Goal: Book appointment/travel/reservation

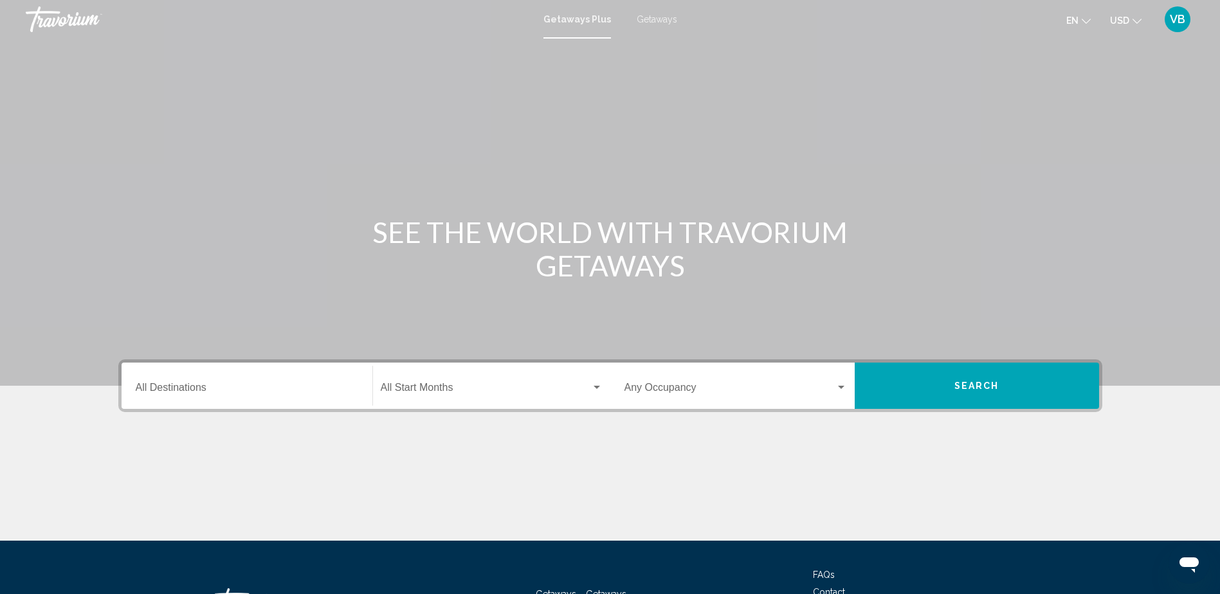
click at [457, 379] on div "Start Month All Start Months" at bounding box center [492, 386] width 222 height 41
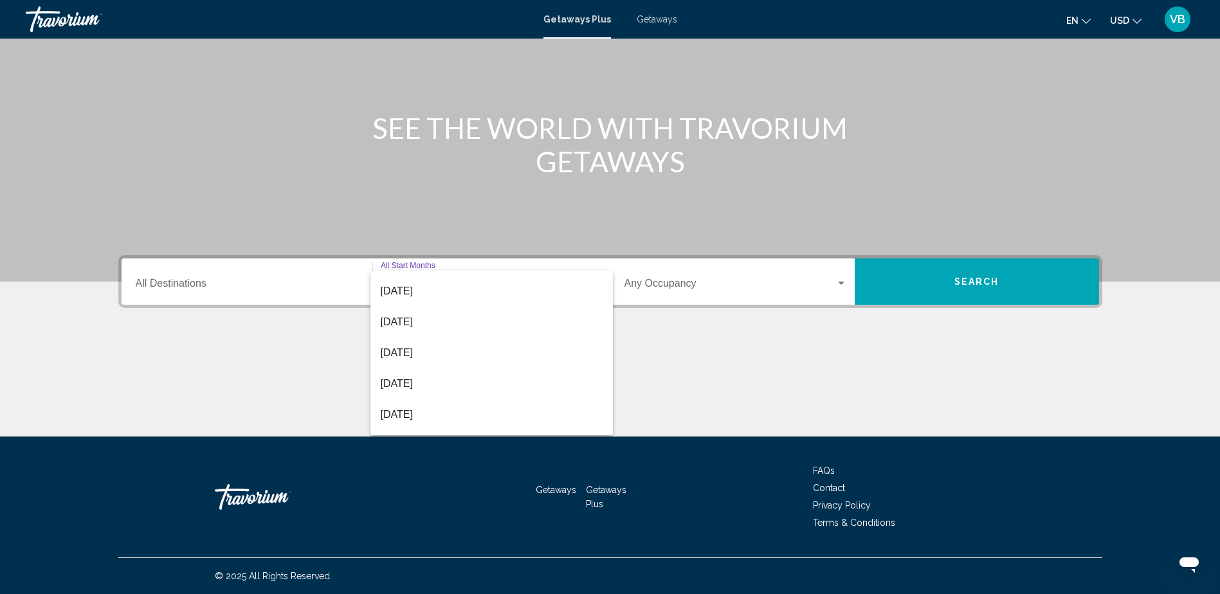
scroll to position [203, 0]
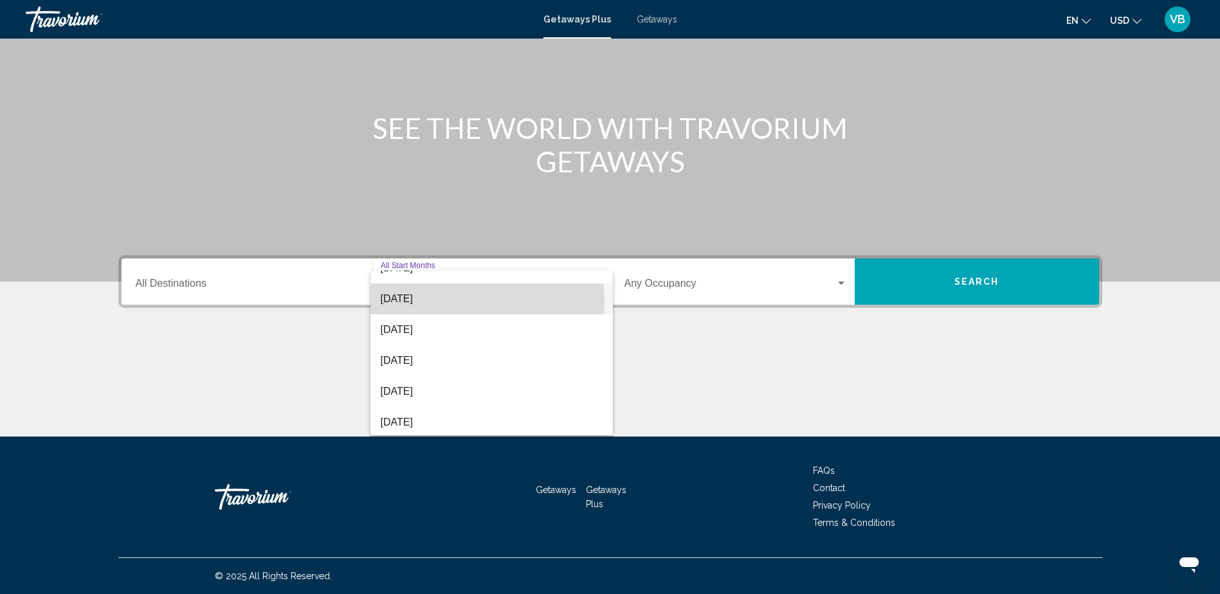
click at [452, 304] on span "[DATE]" at bounding box center [492, 299] width 222 height 31
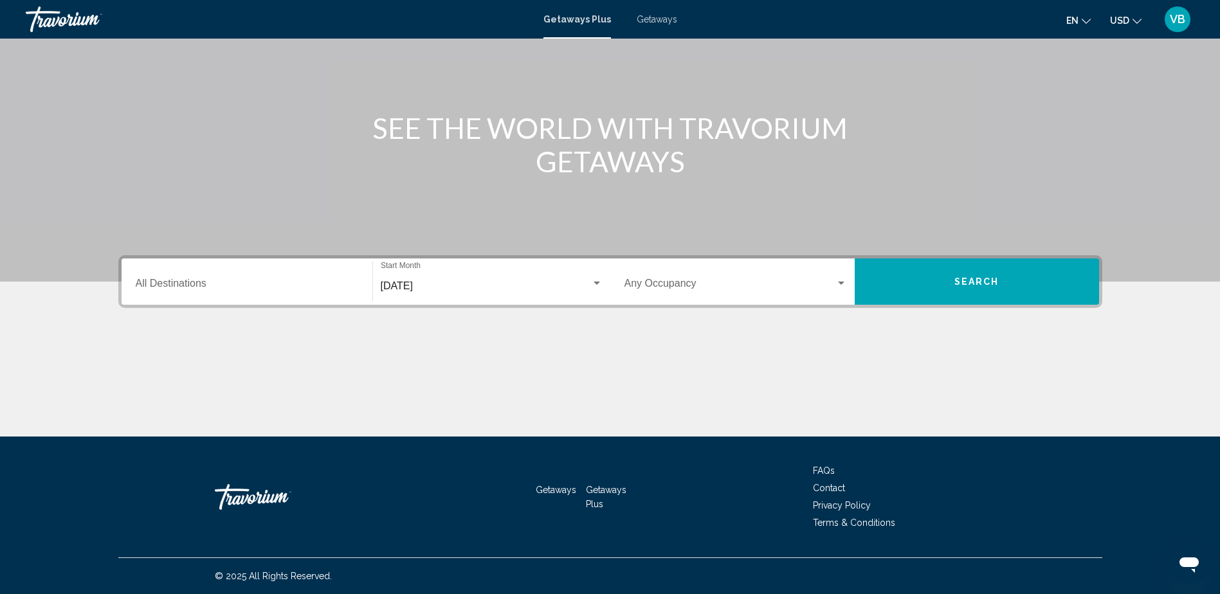
click at [714, 271] on div "Occupancy Any Occupancy" at bounding box center [735, 282] width 223 height 41
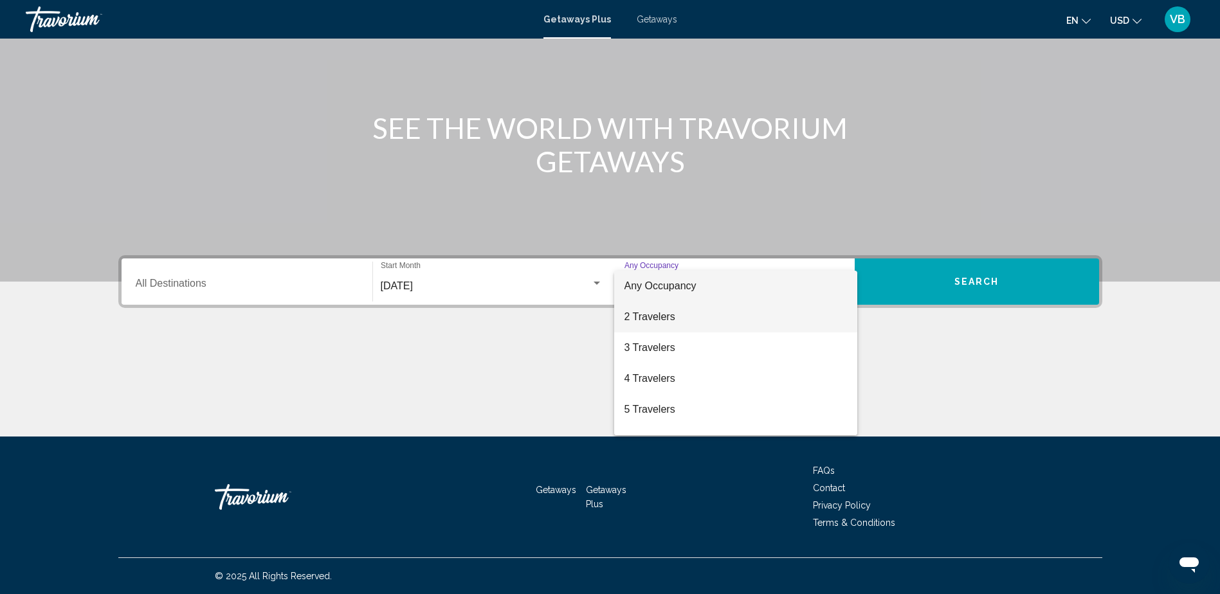
click at [675, 311] on span "2 Travelers" at bounding box center [735, 317] width 223 height 31
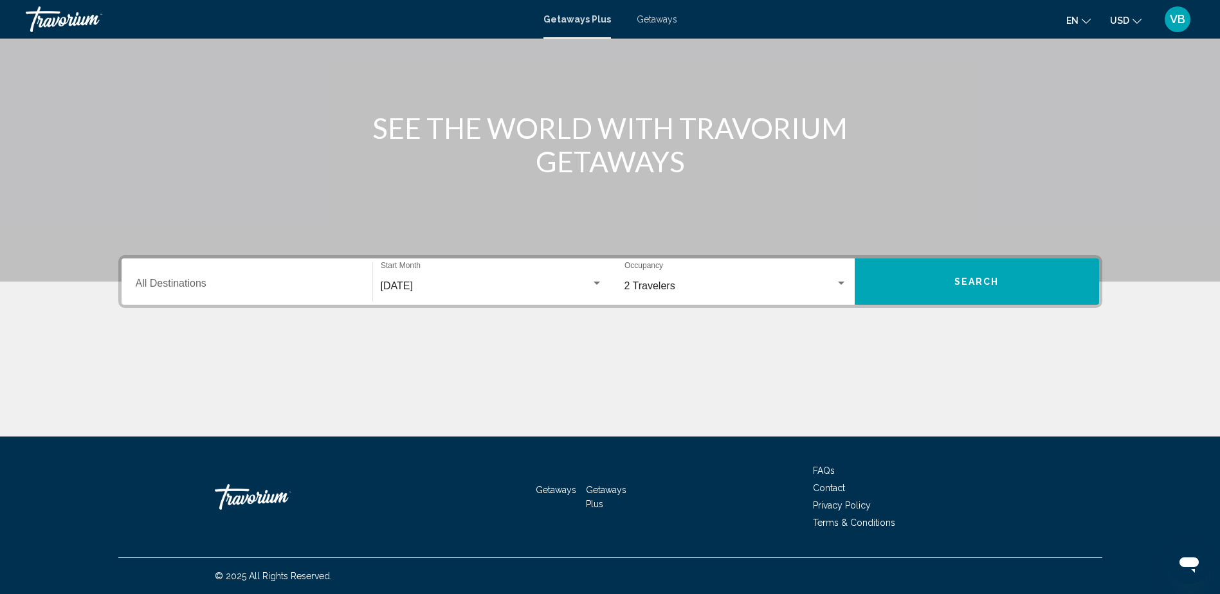
drag, startPoint x: 314, startPoint y: 257, endPoint x: 294, endPoint y: 308, distance: 54.8
click at [294, 308] on div "Destination All Destinations [DATE] Start Month All Start Months 2 Travelers Oc…" at bounding box center [610, 345] width 1035 height 181
drag, startPoint x: 294, startPoint y: 308, endPoint x: 302, endPoint y: 280, distance: 29.3
click at [302, 280] on input "Destination All Destinations" at bounding box center [247, 286] width 223 height 12
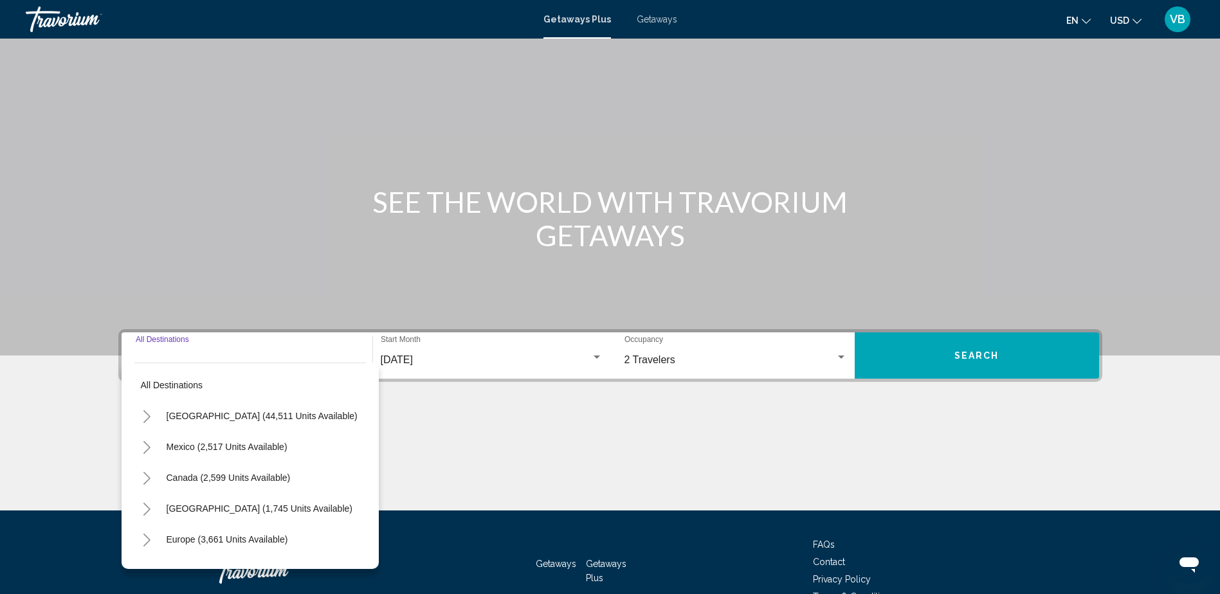
scroll to position [0, 0]
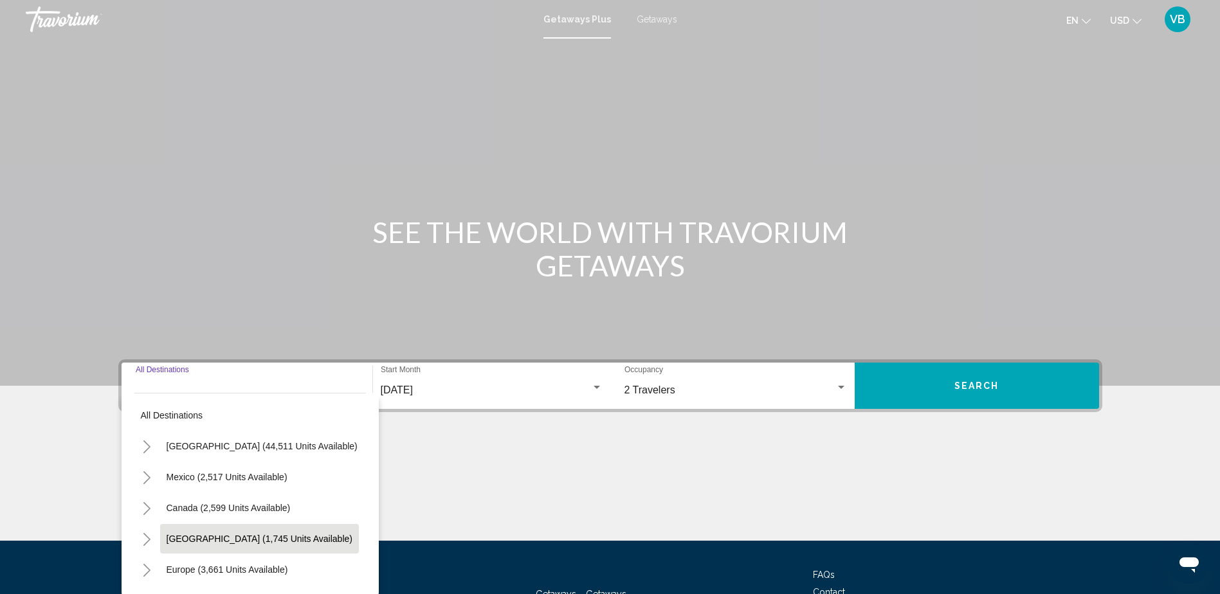
click at [250, 540] on span "[GEOGRAPHIC_DATA] (1,745 units available)" at bounding box center [260, 539] width 186 height 10
type input "**********"
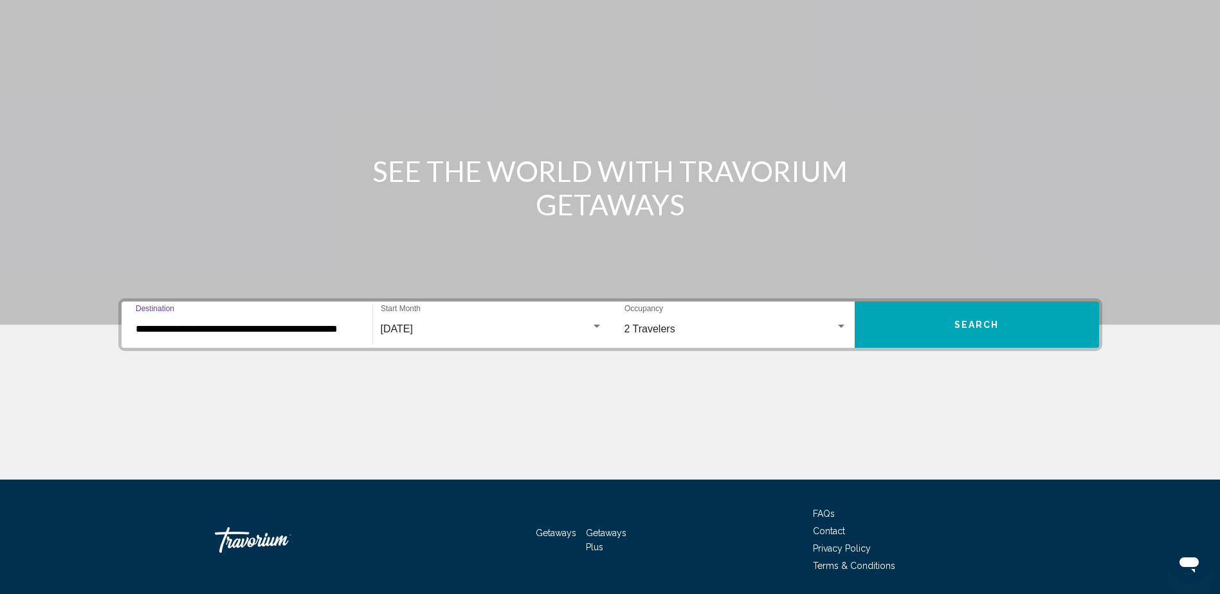
scroll to position [104, 0]
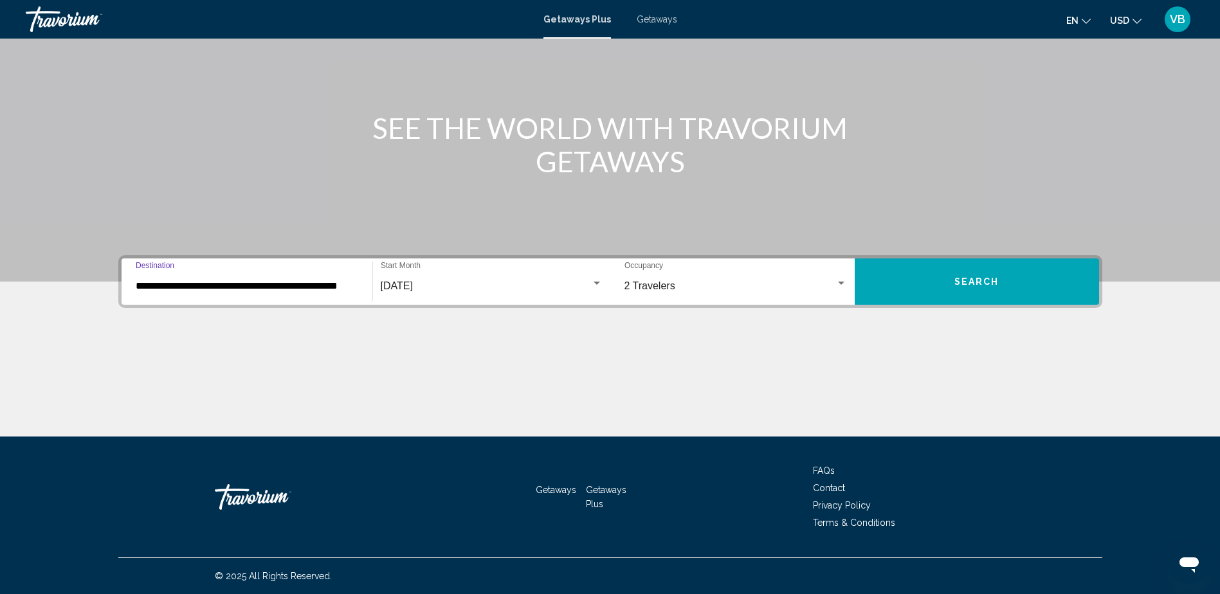
click at [908, 282] on button "Search" at bounding box center [977, 282] width 244 height 46
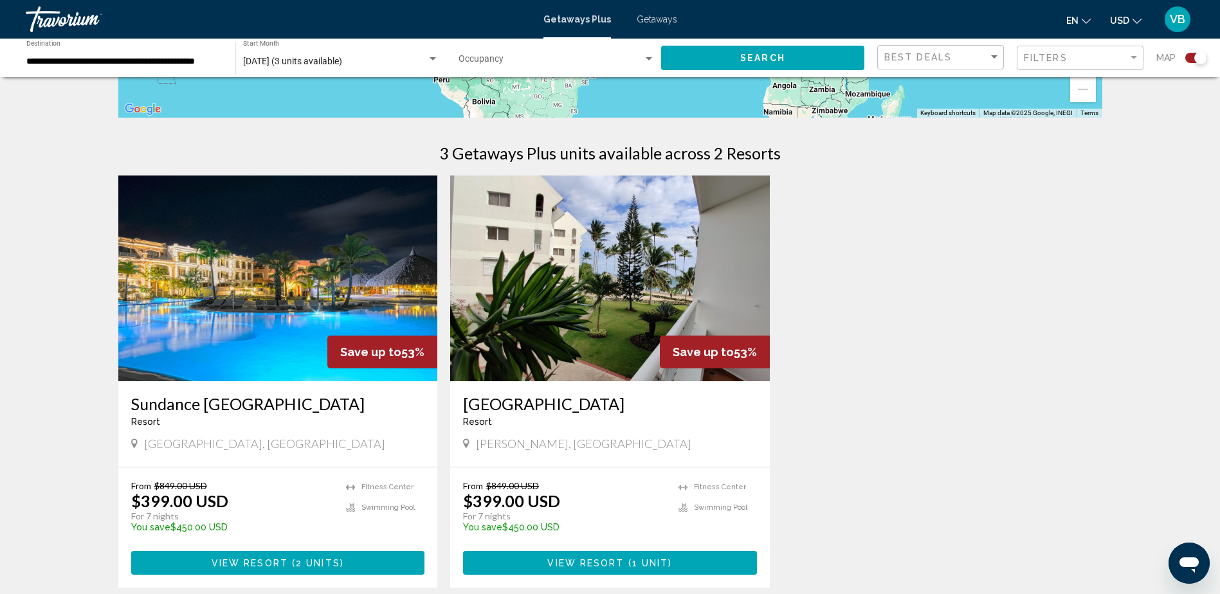
scroll to position [129, 0]
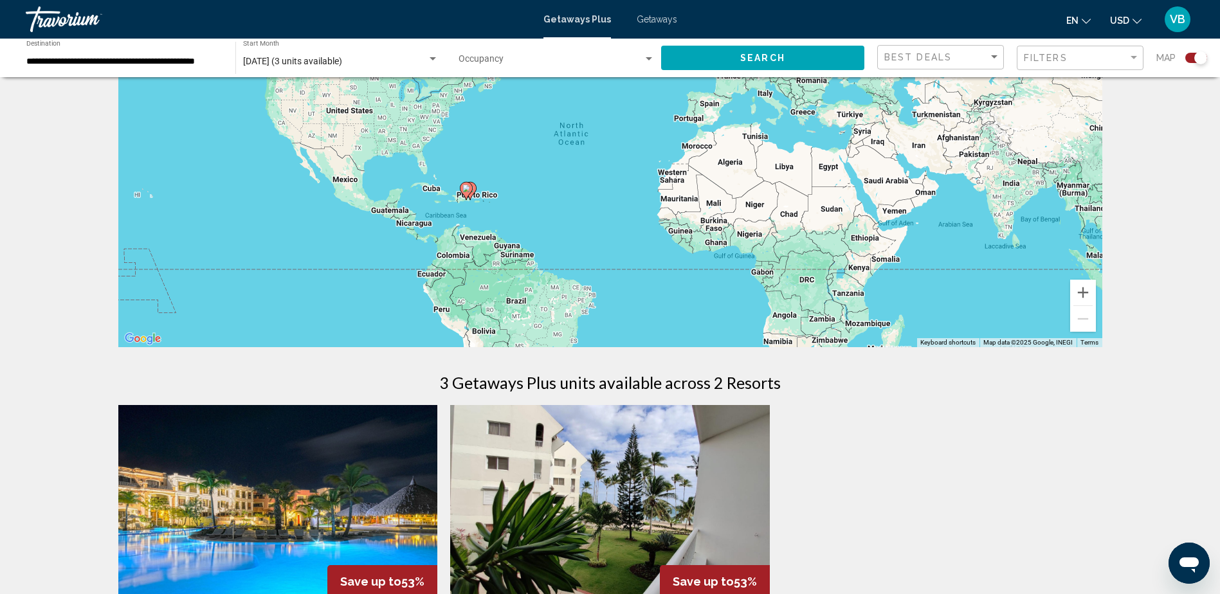
click at [651, 19] on span "Getaways" at bounding box center [657, 19] width 41 height 10
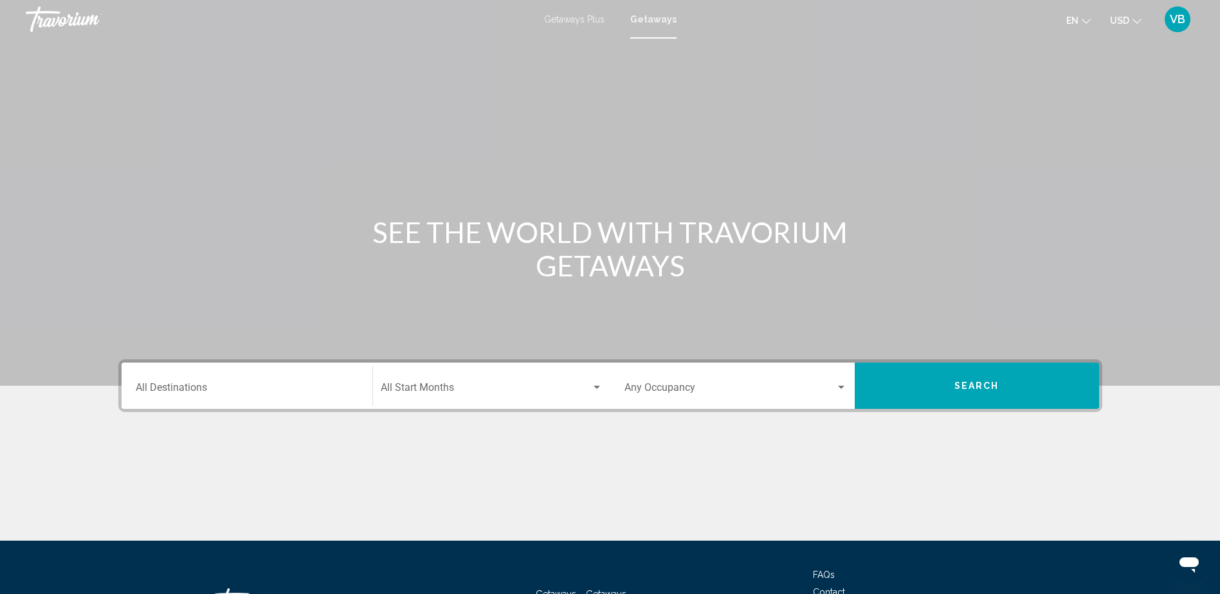
click at [236, 401] on div "Destination All Destinations" at bounding box center [247, 386] width 223 height 41
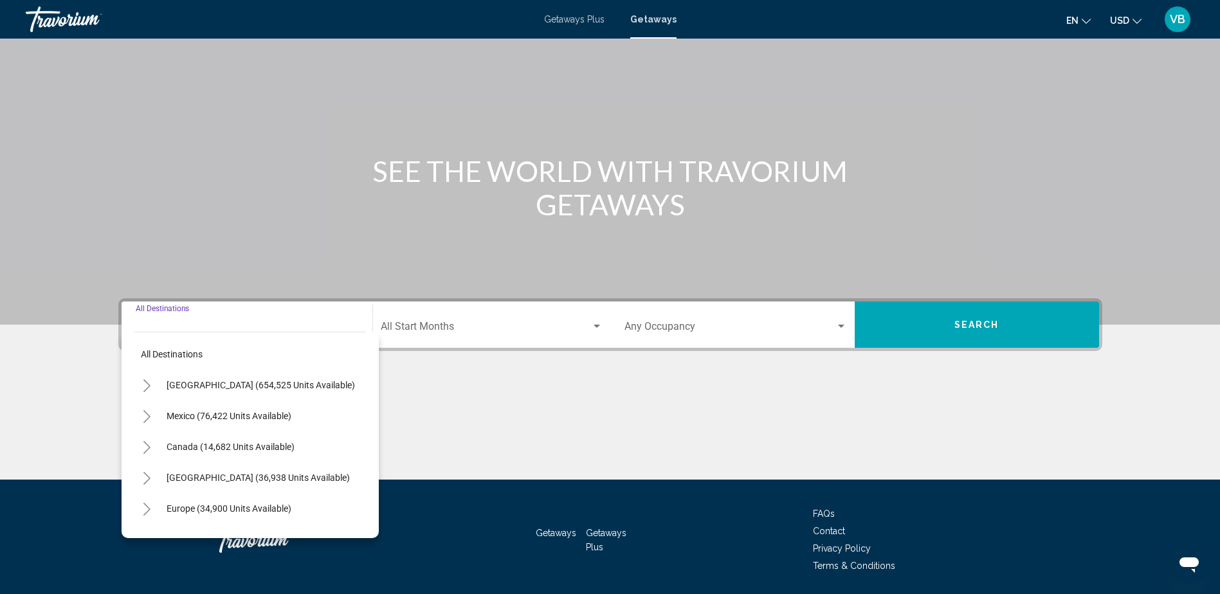
scroll to position [104, 0]
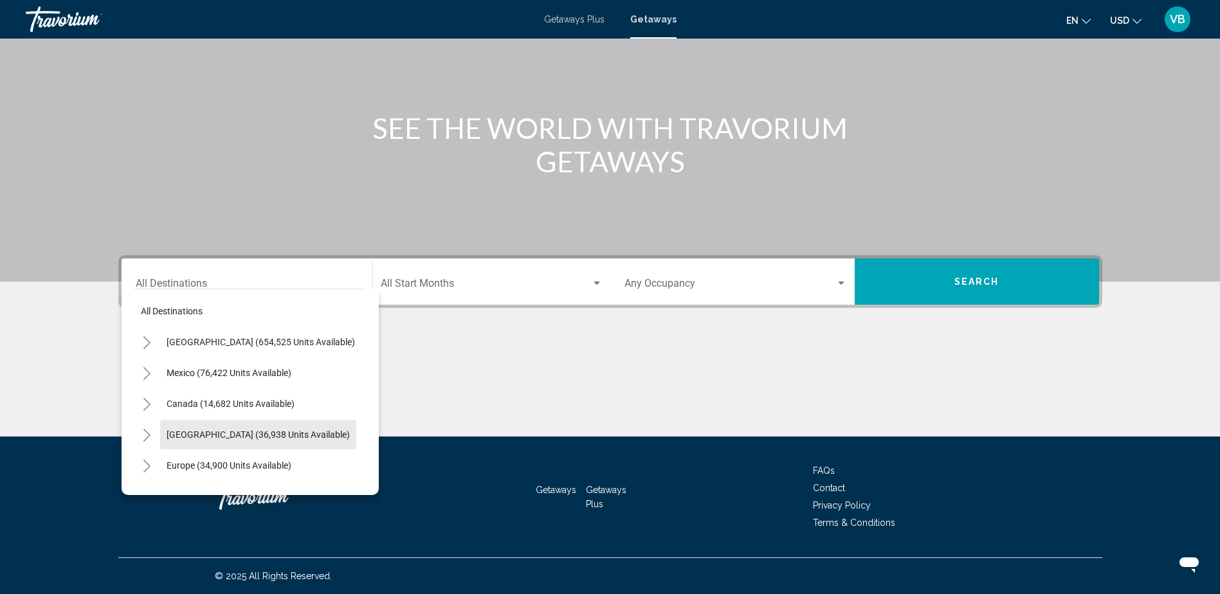
click at [231, 420] on button "[GEOGRAPHIC_DATA] (36,938 units available)" at bounding box center [258, 435] width 196 height 30
type input "**********"
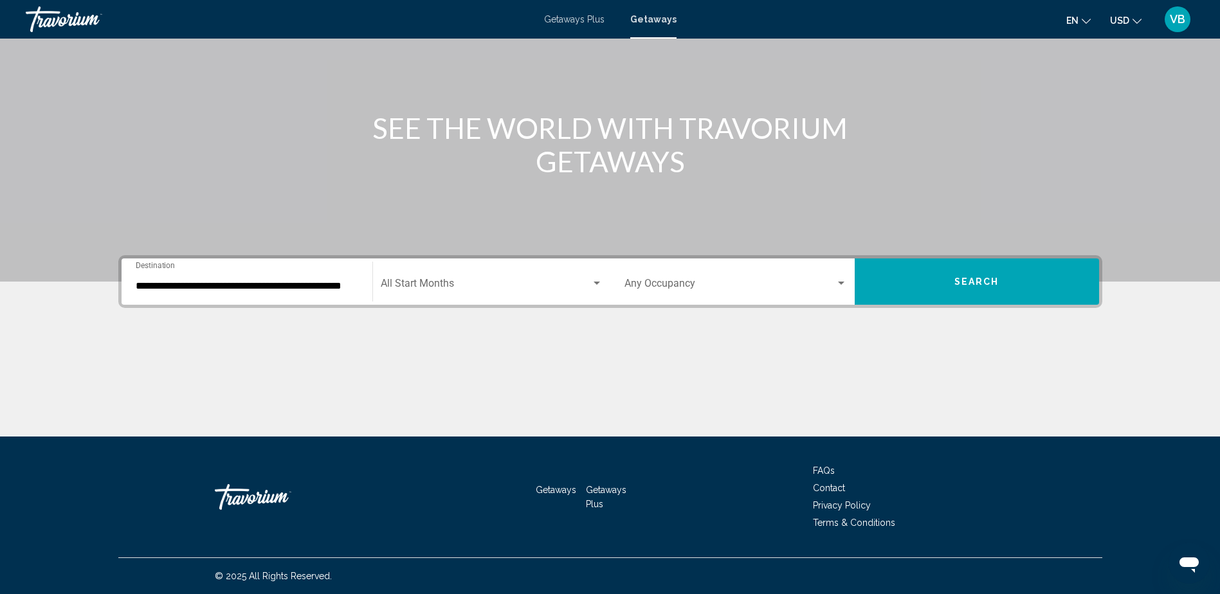
drag, startPoint x: 462, startPoint y: 279, endPoint x: 462, endPoint y: 287, distance: 7.7
click at [462, 287] on div "Start Month All Start Months" at bounding box center [492, 282] width 222 height 41
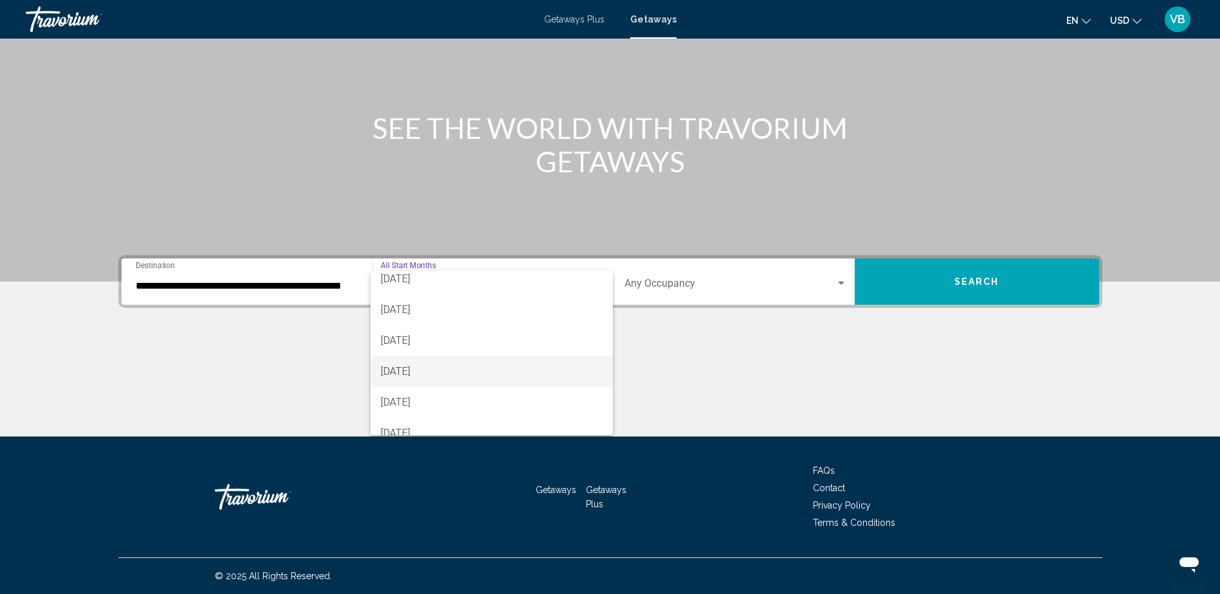
scroll to position [193, 0]
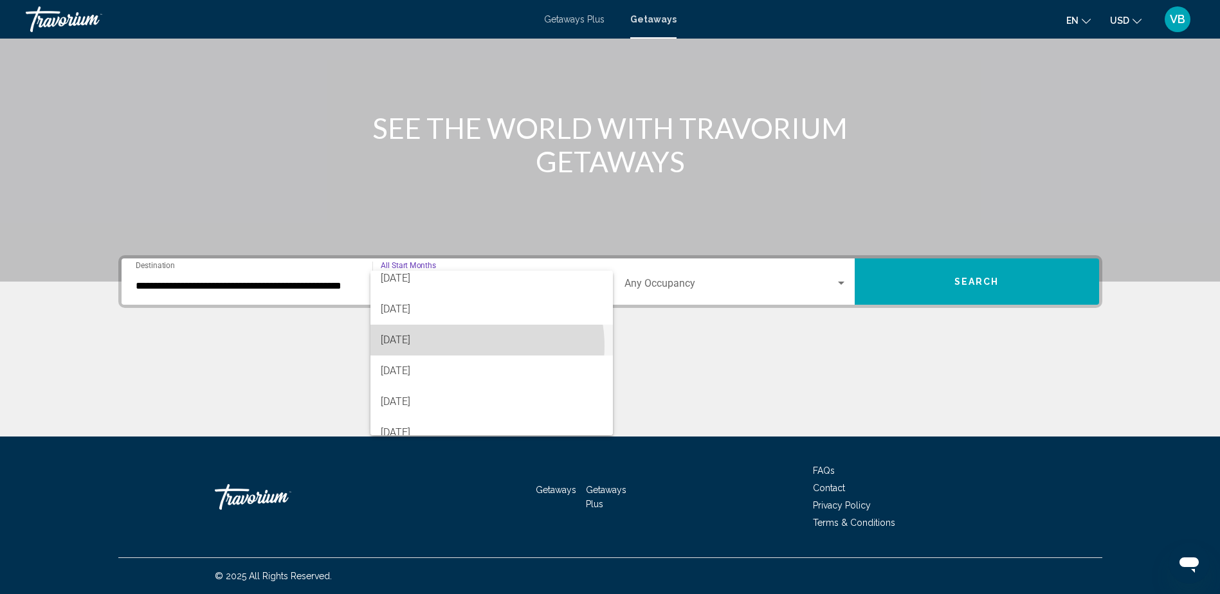
drag, startPoint x: 470, startPoint y: 346, endPoint x: 392, endPoint y: 343, distance: 77.9
click at [392, 343] on span "[DATE]" at bounding box center [492, 340] width 222 height 31
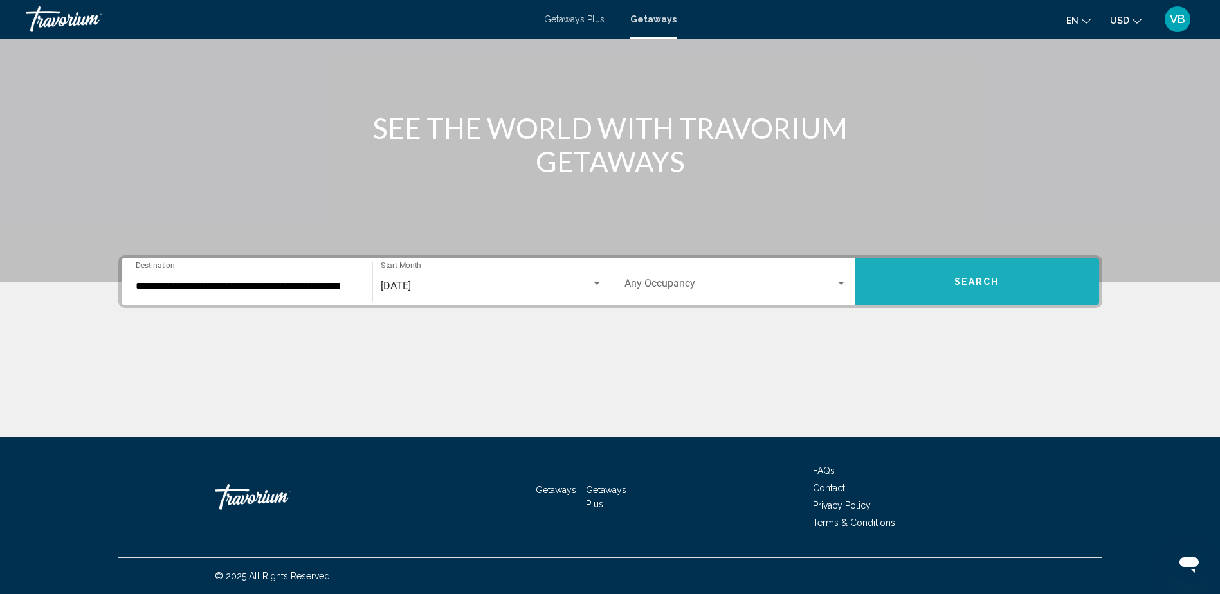
click at [944, 283] on button "Search" at bounding box center [977, 282] width 244 height 46
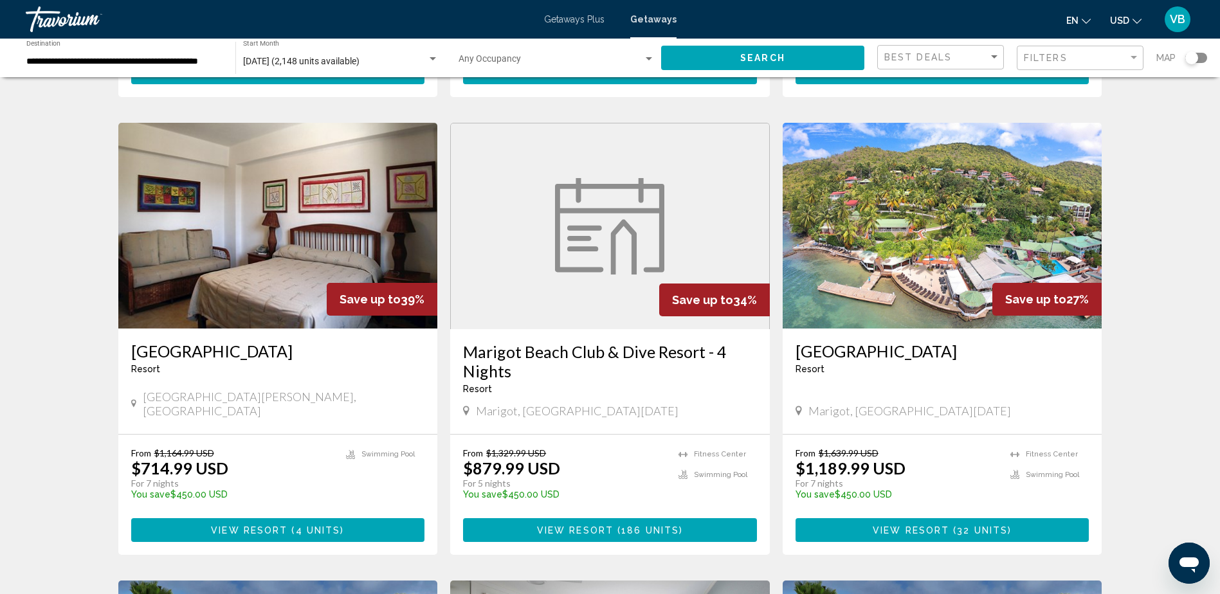
scroll to position [900, 0]
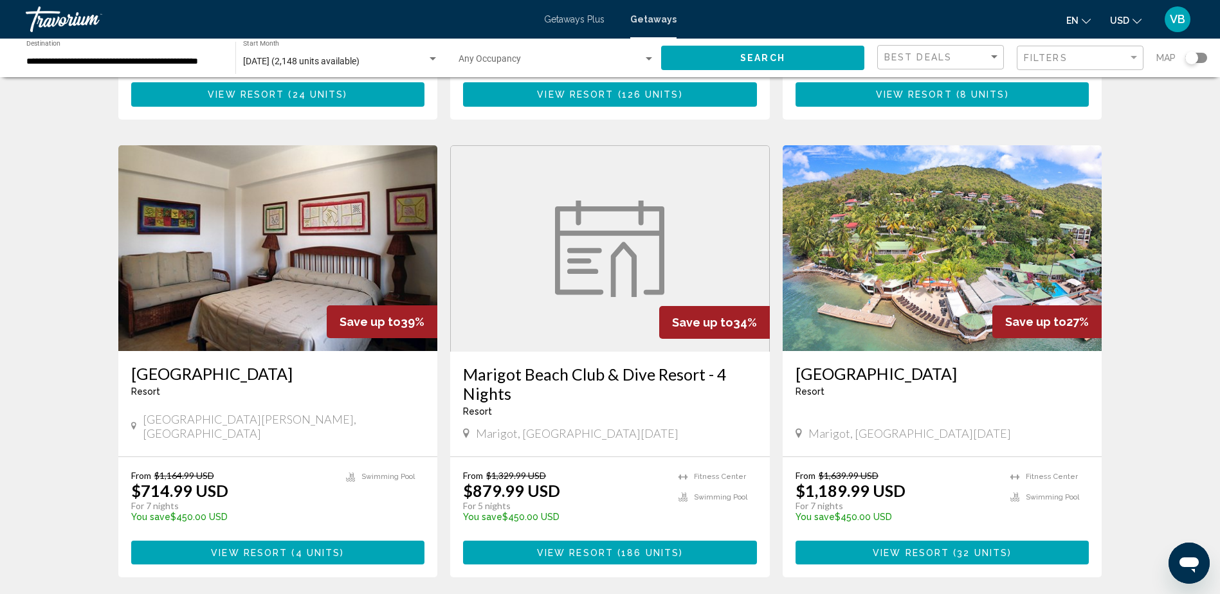
click at [82, 72] on div "**********" at bounding box center [124, 58] width 196 height 35
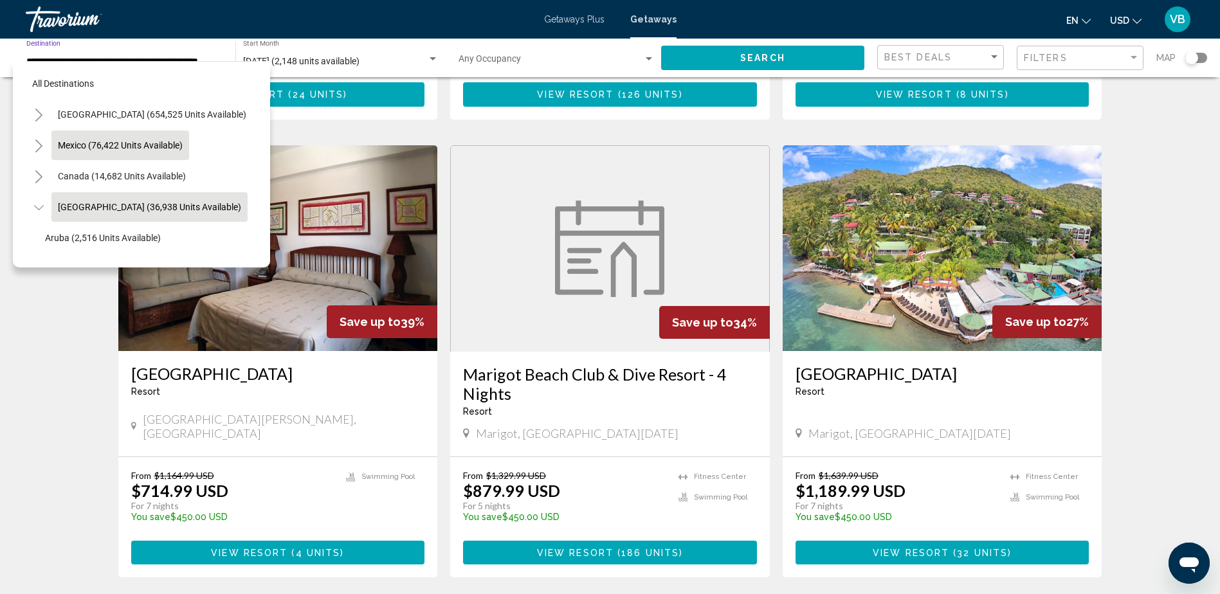
scroll to position [51, 26]
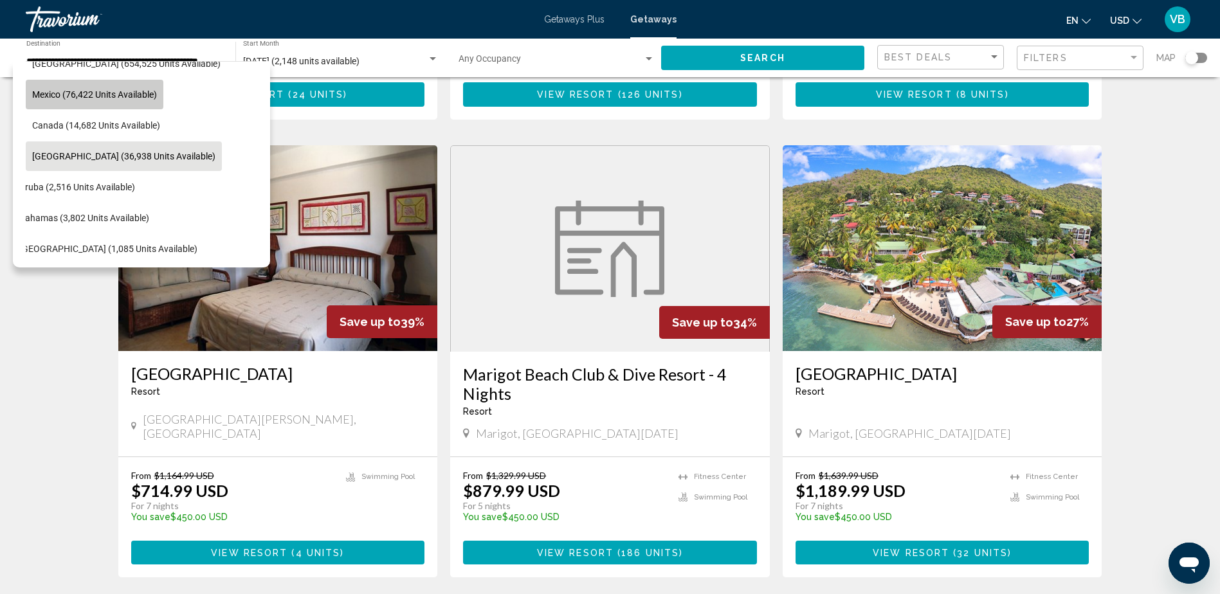
click at [113, 95] on span "Mexico (76,422 units available)" at bounding box center [94, 94] width 125 height 10
type input "**********"
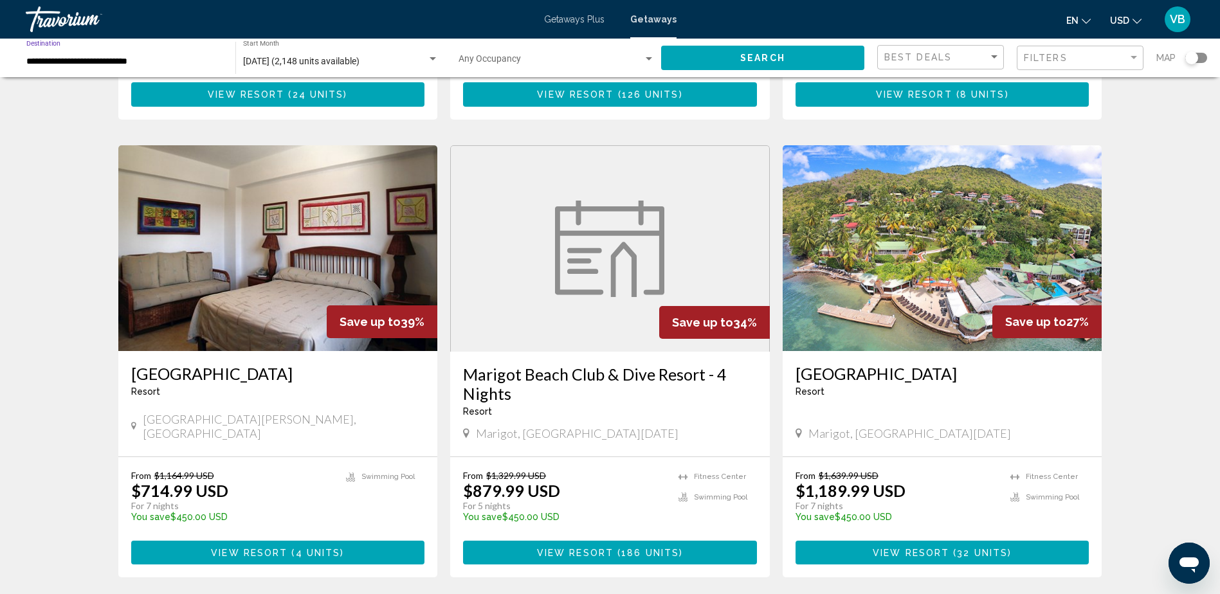
click at [737, 51] on button "Search" at bounding box center [762, 58] width 203 height 24
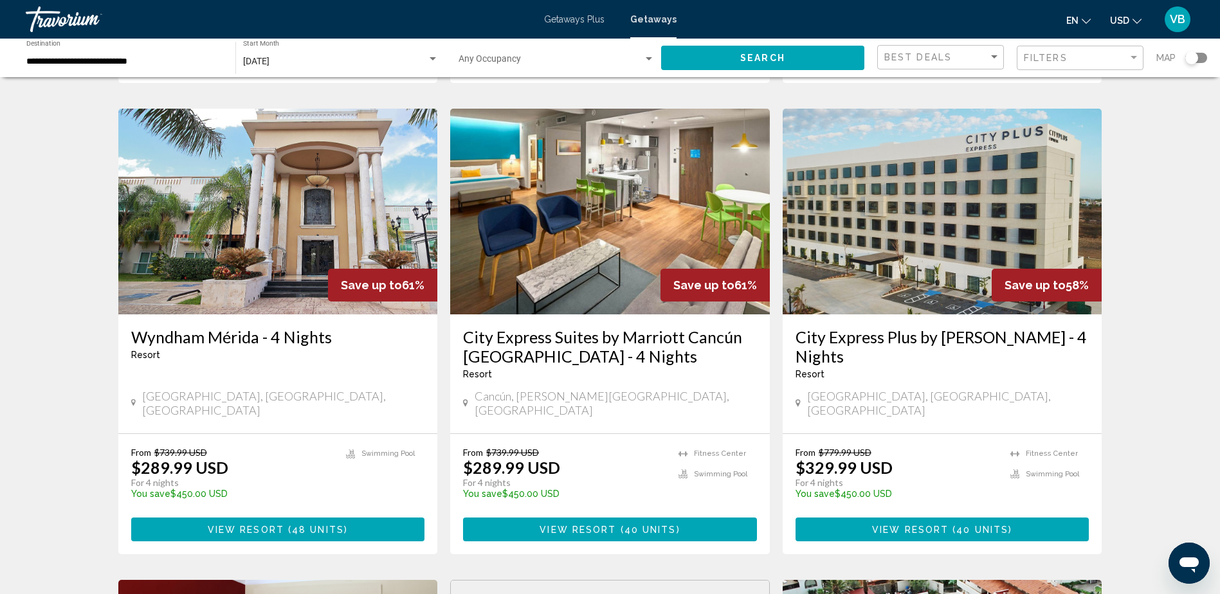
scroll to position [1222, 0]
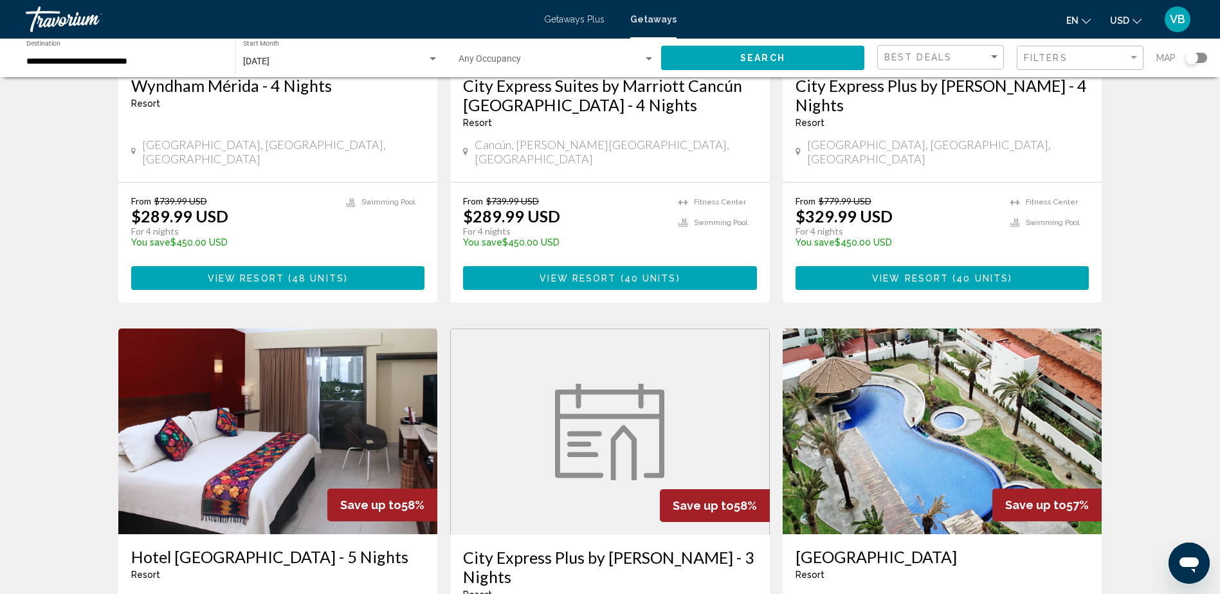
click at [661, 46] on button "Search" at bounding box center [762, 58] width 203 height 24
